Goal: Communication & Community: Share content

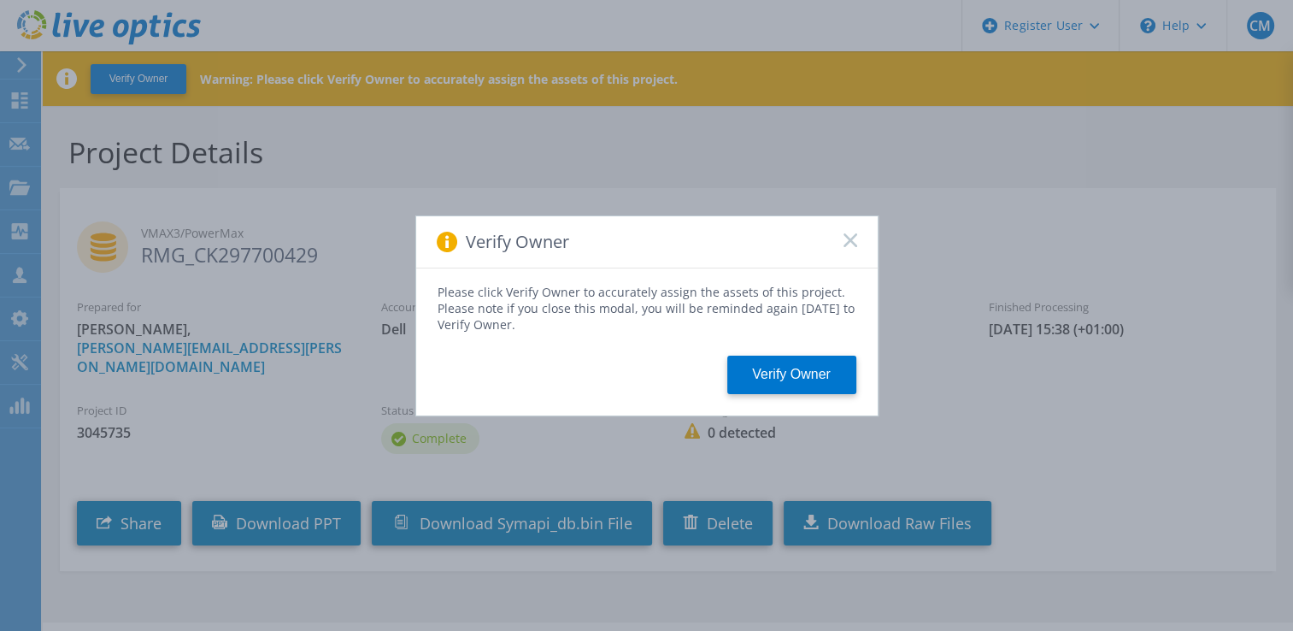
click at [848, 243] on rect at bounding box center [850, 240] width 15 height 15
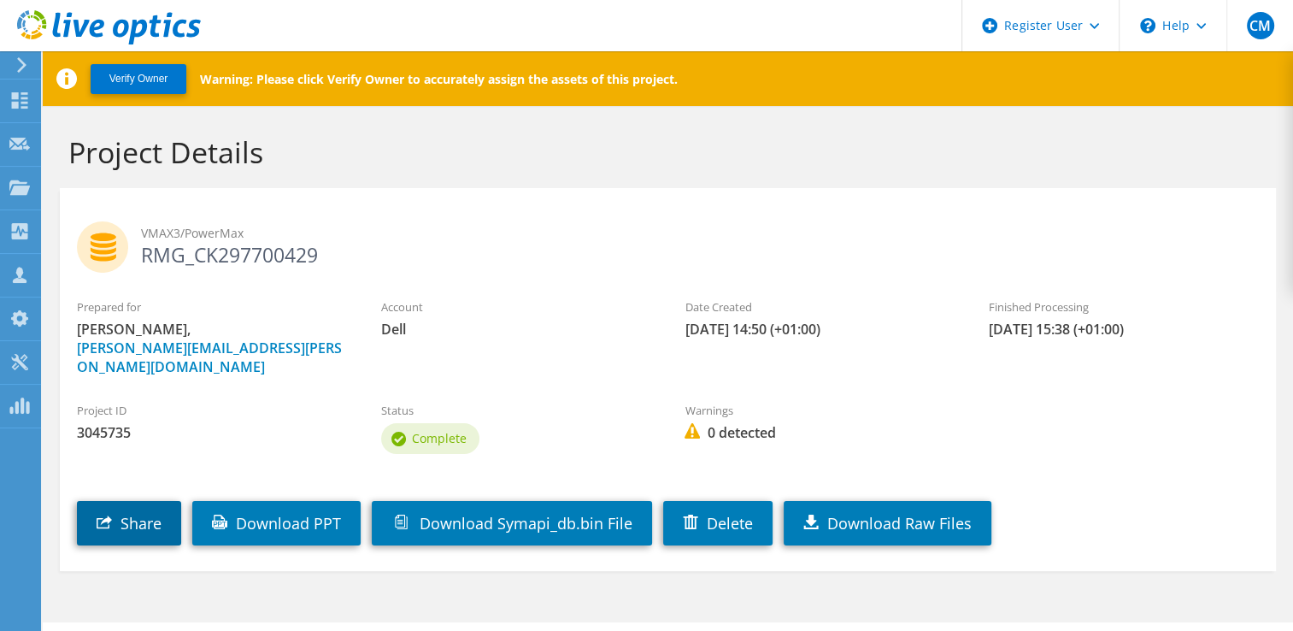
click at [170, 501] on link "Share" at bounding box center [129, 523] width 104 height 44
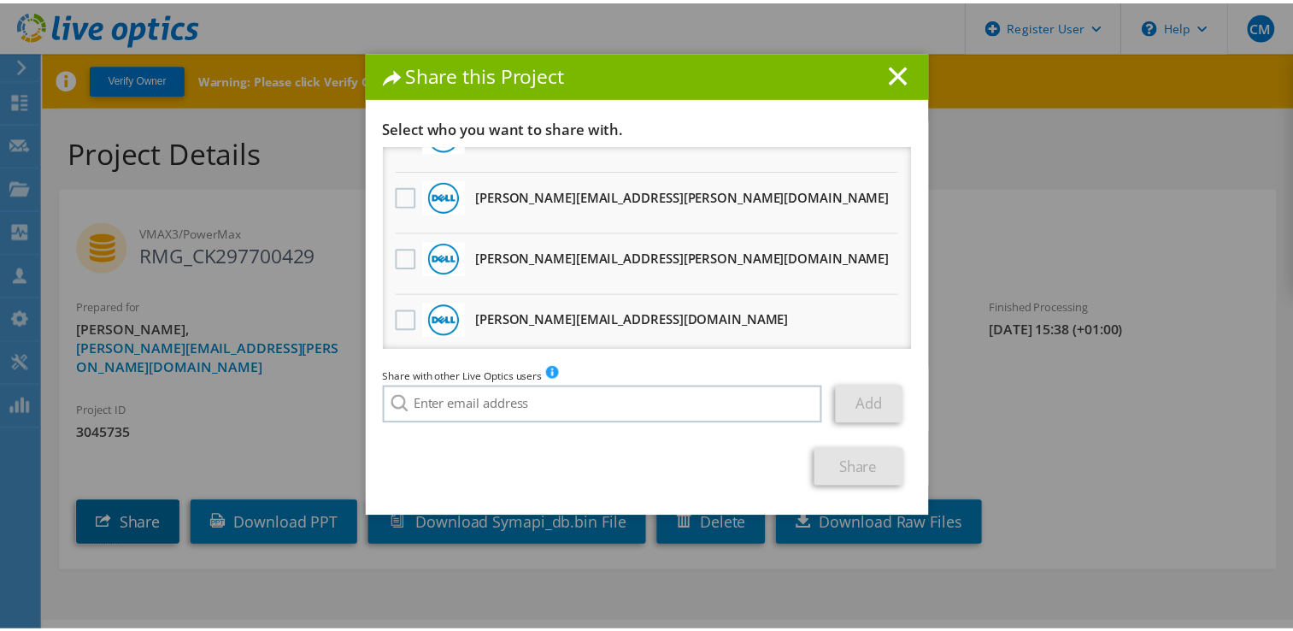
scroll to position [100, 0]
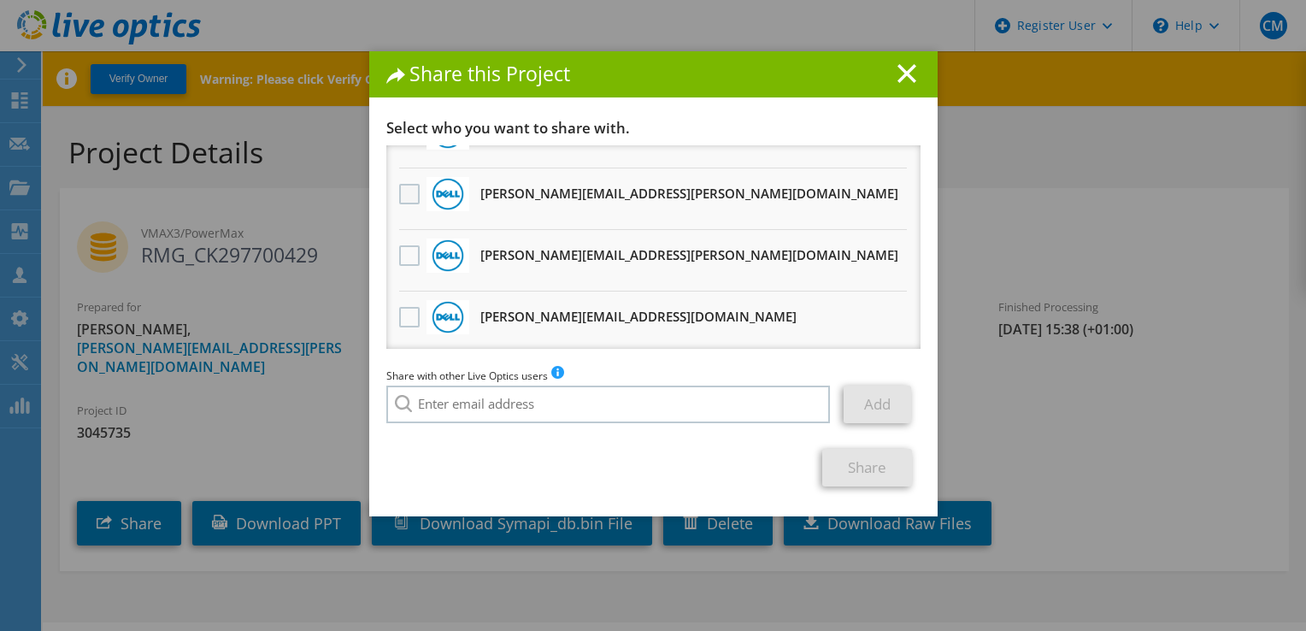
click at [402, 189] on label at bounding box center [411, 194] width 25 height 21
click at [0, 0] on input "checkbox" at bounding box center [0, 0] width 0 height 0
click at [399, 313] on label at bounding box center [411, 317] width 25 height 21
click at [0, 0] on input "checkbox" at bounding box center [0, 0] width 0 height 0
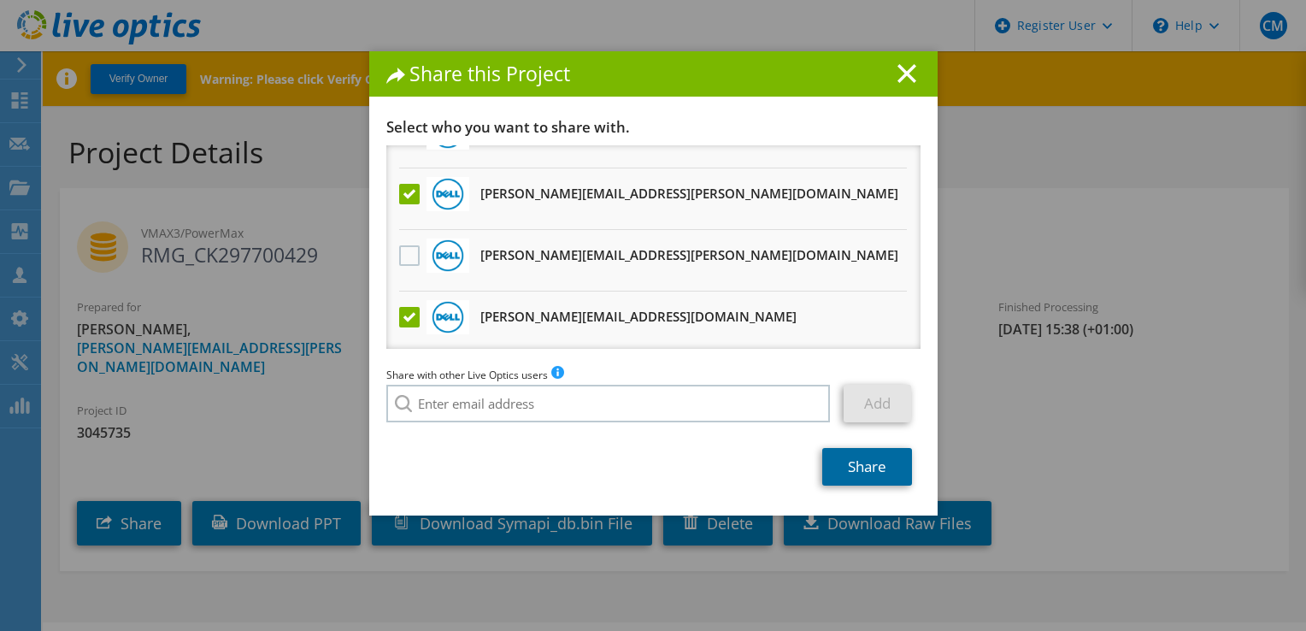
click at [848, 464] on link "Share" at bounding box center [867, 467] width 90 height 38
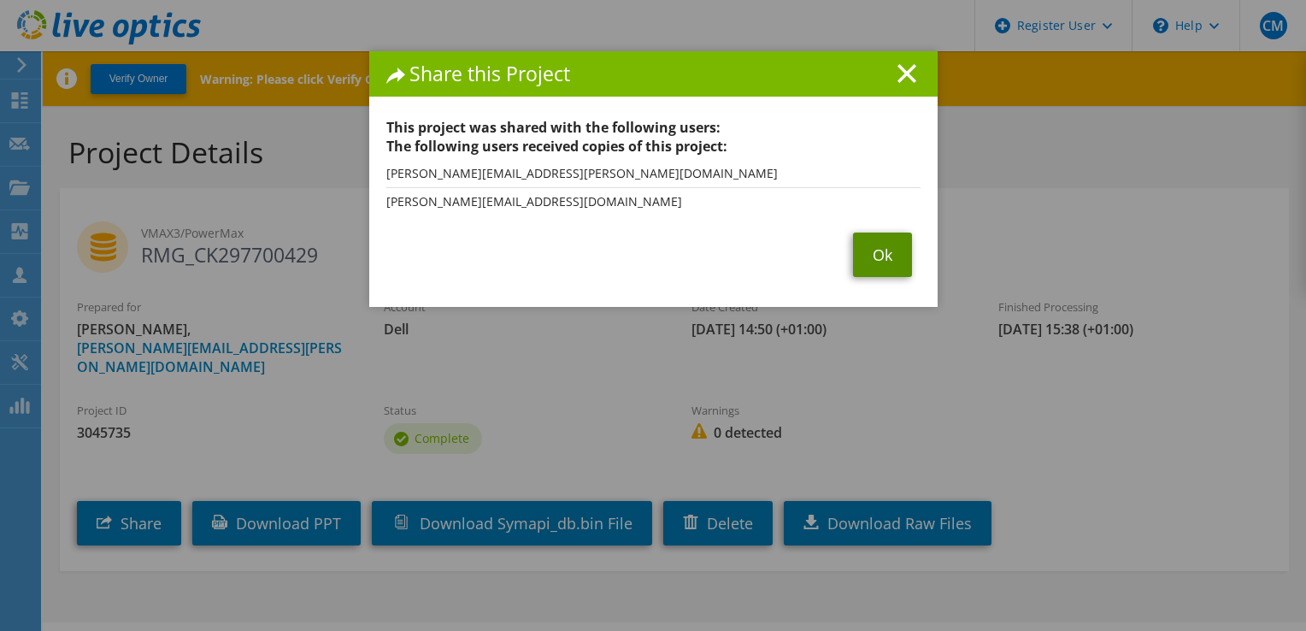
click at [859, 255] on link "Ok" at bounding box center [882, 255] width 59 height 44
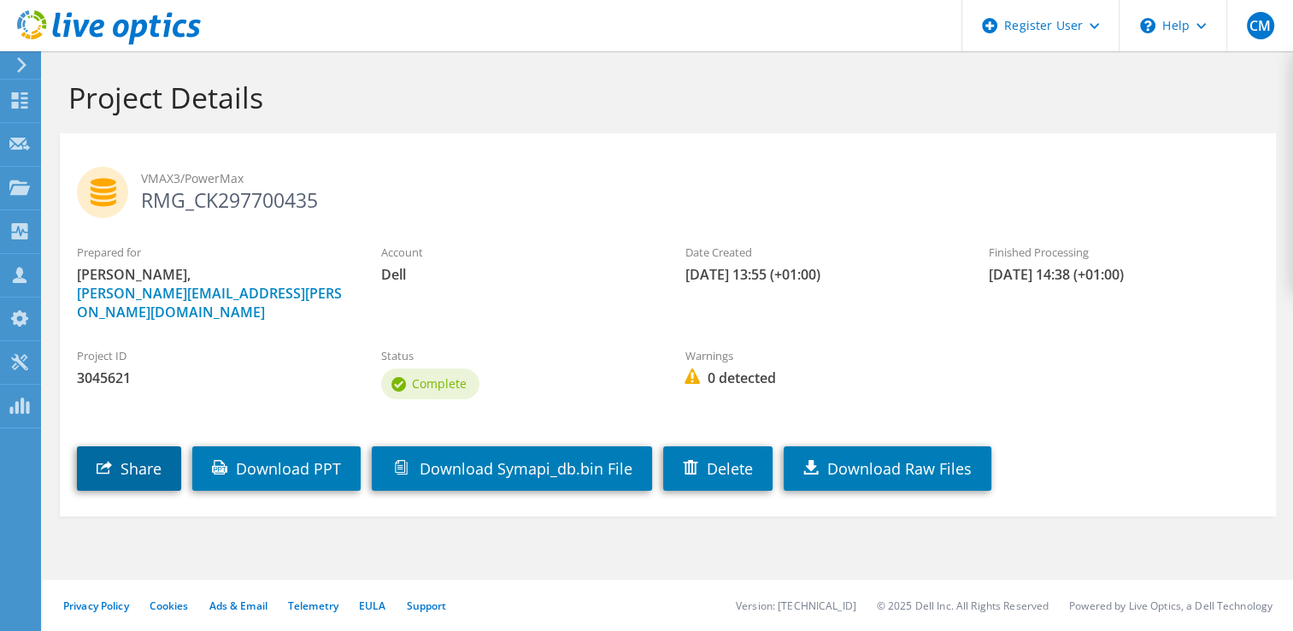
click at [150, 450] on link "Share" at bounding box center [129, 468] width 104 height 44
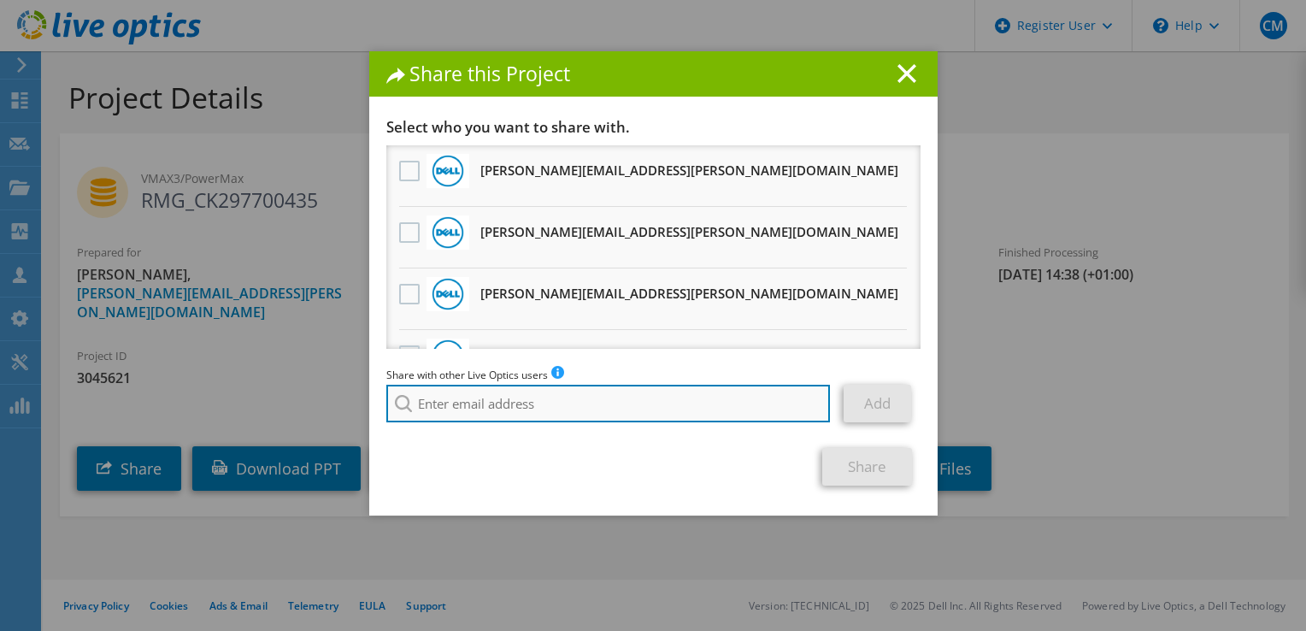
click at [495, 402] on input "search" at bounding box center [608, 404] width 444 height 38
paste input "[PERSON_NAME][EMAIL_ADDRESS][DOMAIN_NAME]"
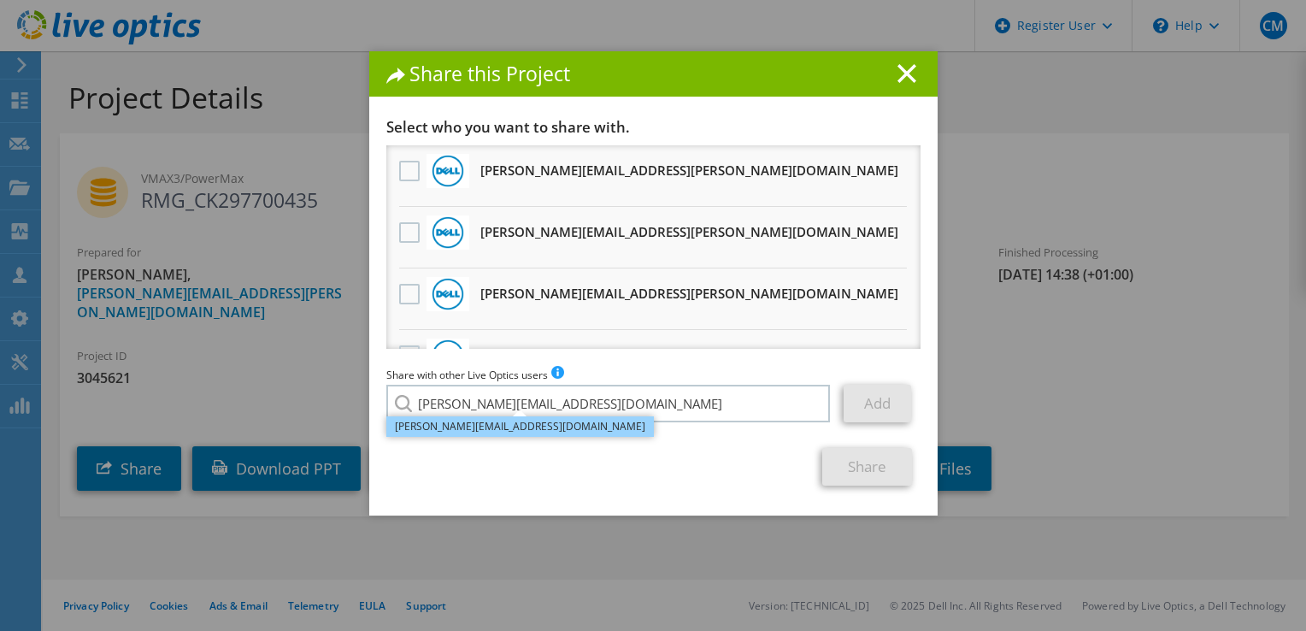
click at [435, 429] on li "[PERSON_NAME][EMAIL_ADDRESS][DOMAIN_NAME]" at bounding box center [520, 426] width 268 height 21
type input "[PERSON_NAME][EMAIL_ADDRESS][DOMAIN_NAME]"
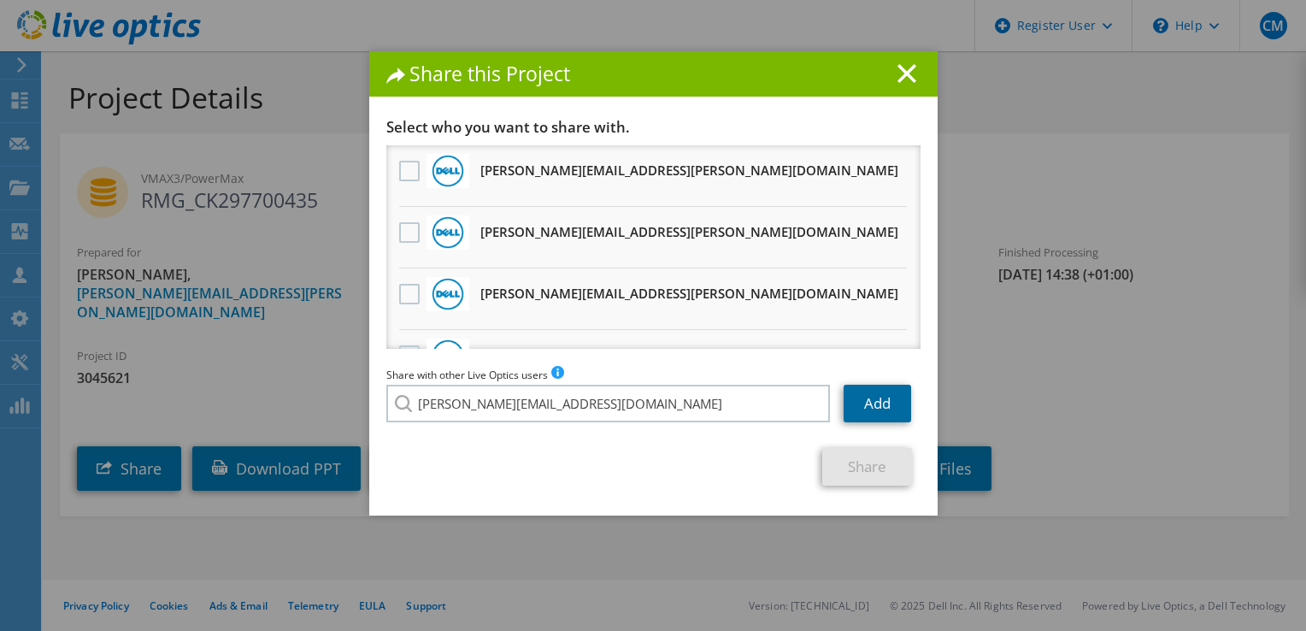
click at [855, 405] on link "Add" at bounding box center [878, 404] width 68 height 38
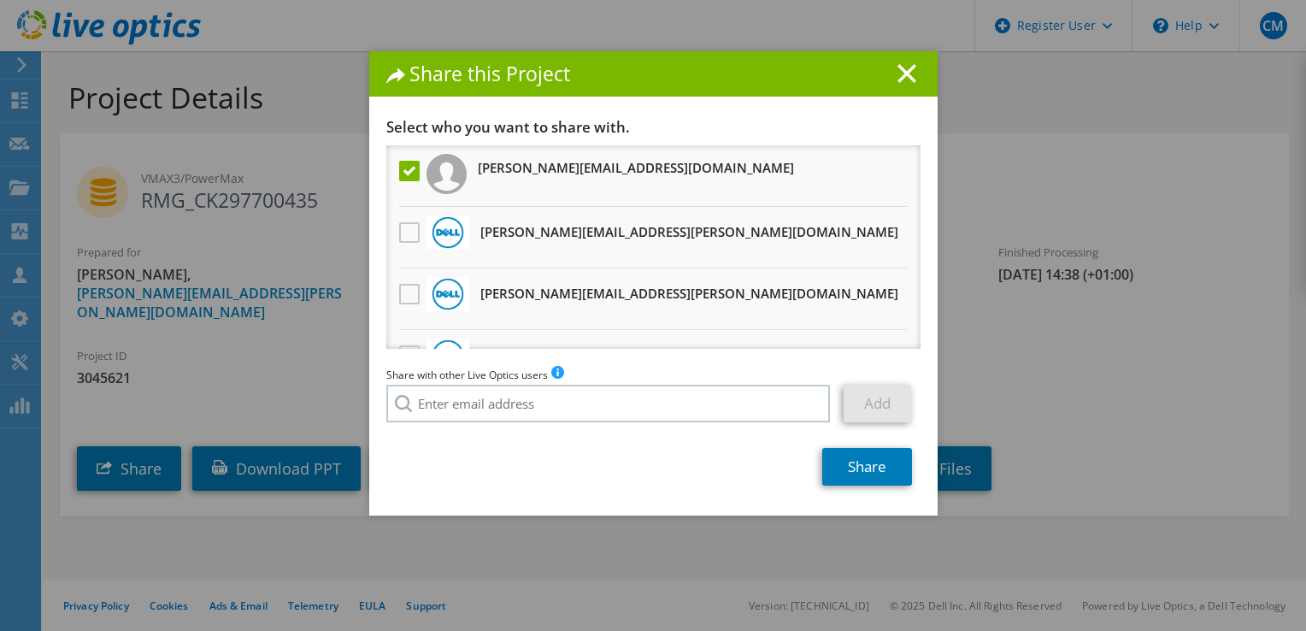
click at [718, 425] on div "Share with other Live Optics users Enter a single email address and click add. …" at bounding box center [653, 398] width 534 height 65
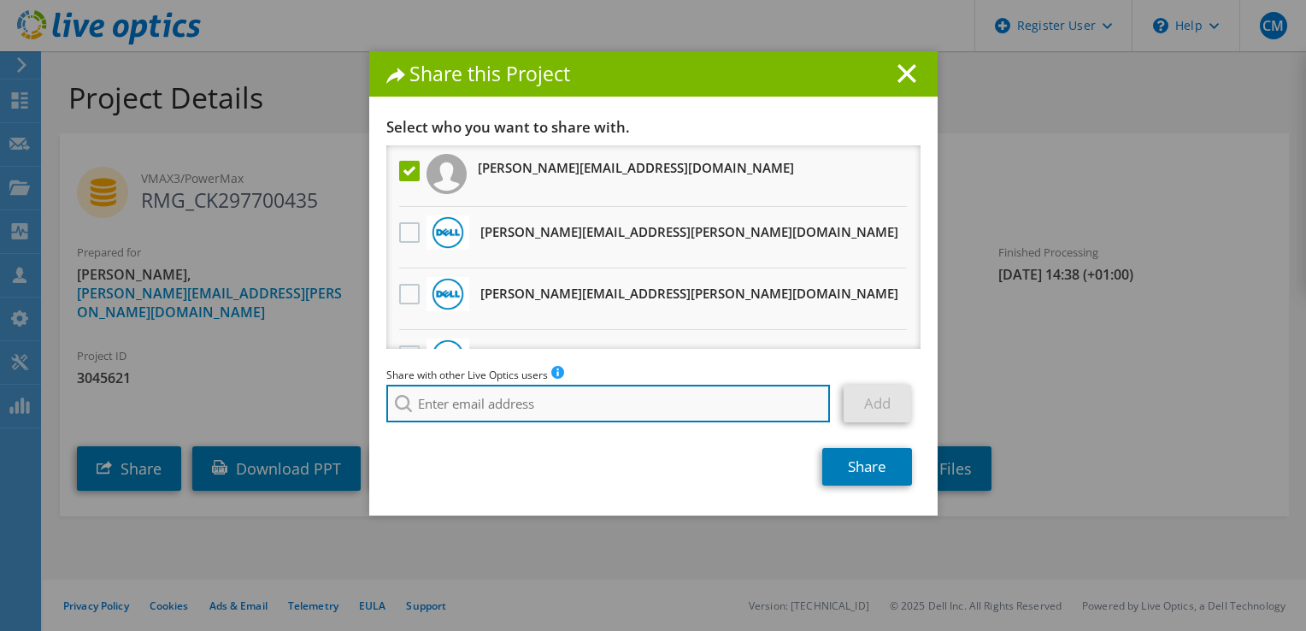
click at [680, 391] on input "search" at bounding box center [608, 404] width 444 height 38
paste input "[PERSON_NAME][EMAIL_ADDRESS][PERSON_NAME][DOMAIN_NAME]"
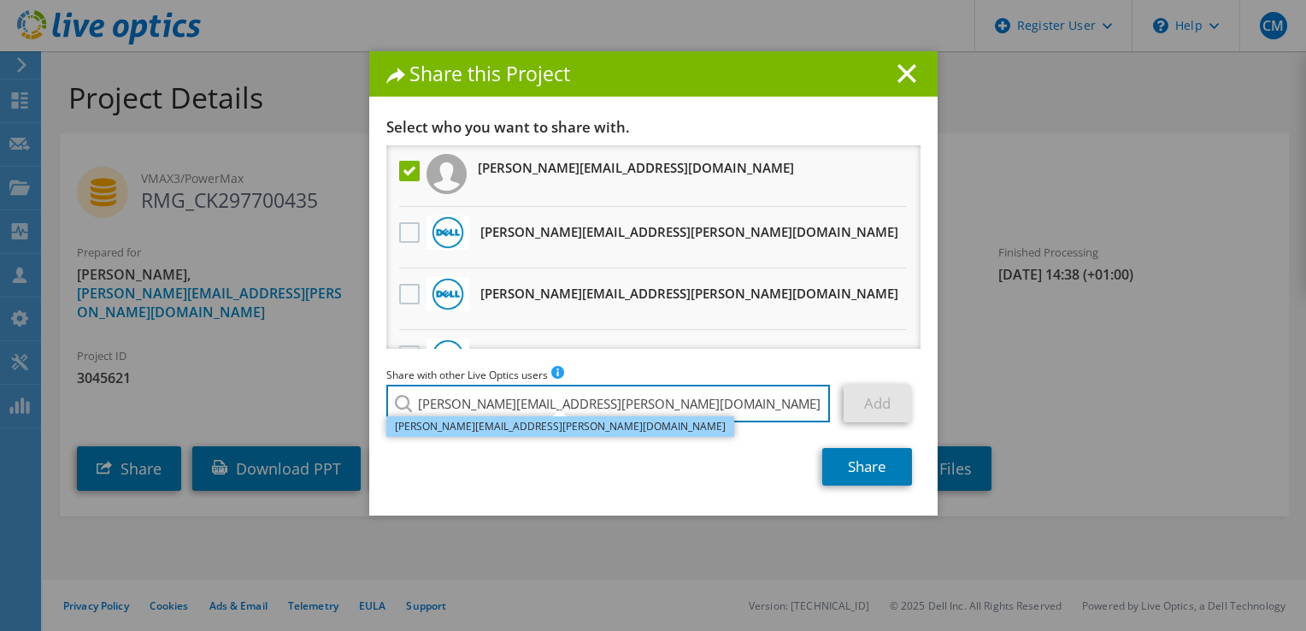
type input "[PERSON_NAME][EMAIL_ADDRESS][PERSON_NAME][DOMAIN_NAME]"
click at [533, 424] on li "[PERSON_NAME][EMAIL_ADDRESS][PERSON_NAME][DOMAIN_NAME]" at bounding box center [560, 426] width 348 height 21
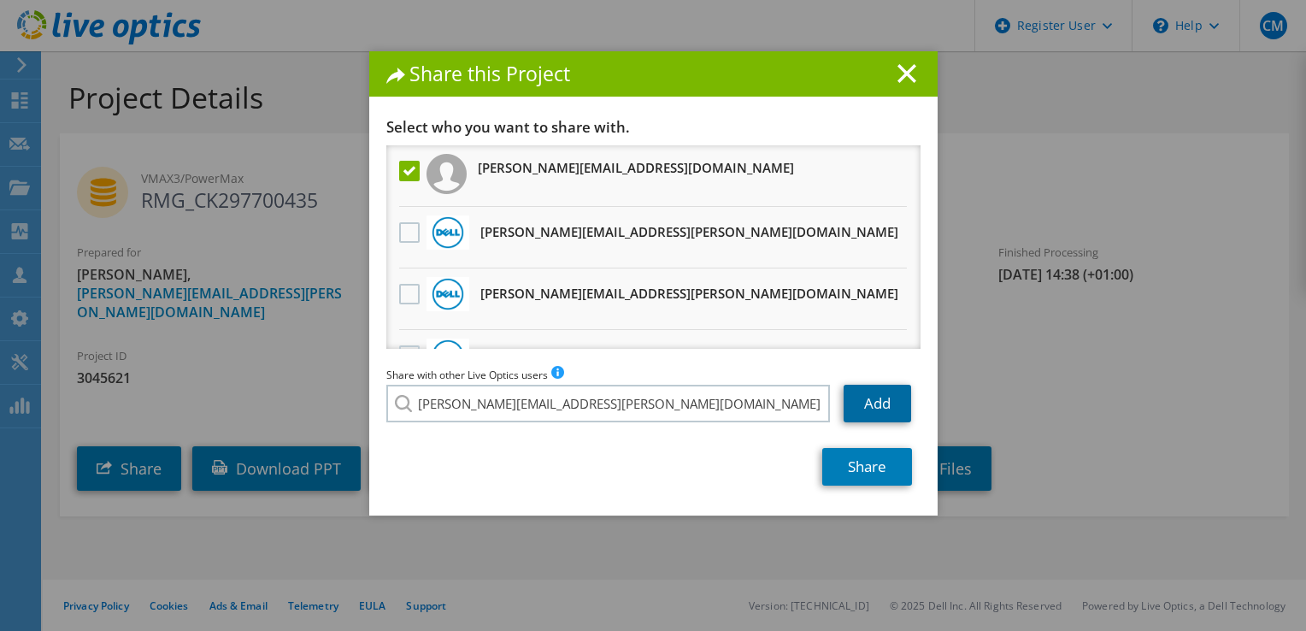
click at [866, 400] on link "Add" at bounding box center [878, 404] width 68 height 38
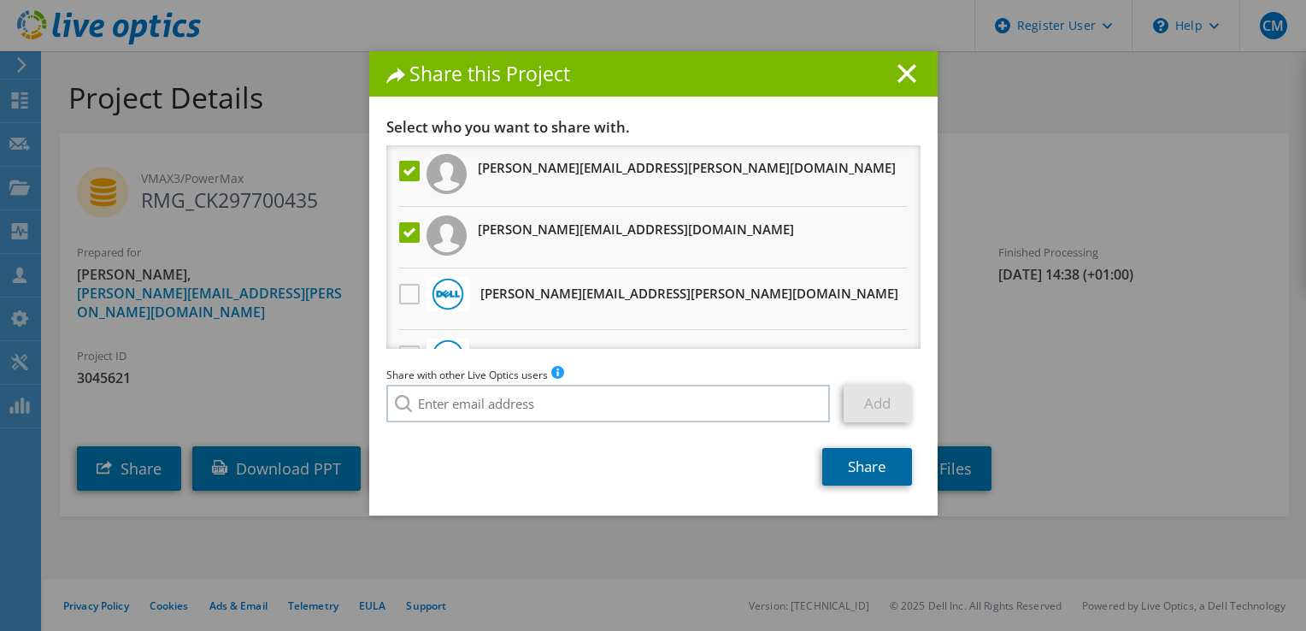
click at [856, 469] on link "Share" at bounding box center [867, 467] width 90 height 38
